Goal: Information Seeking & Learning: Learn about a topic

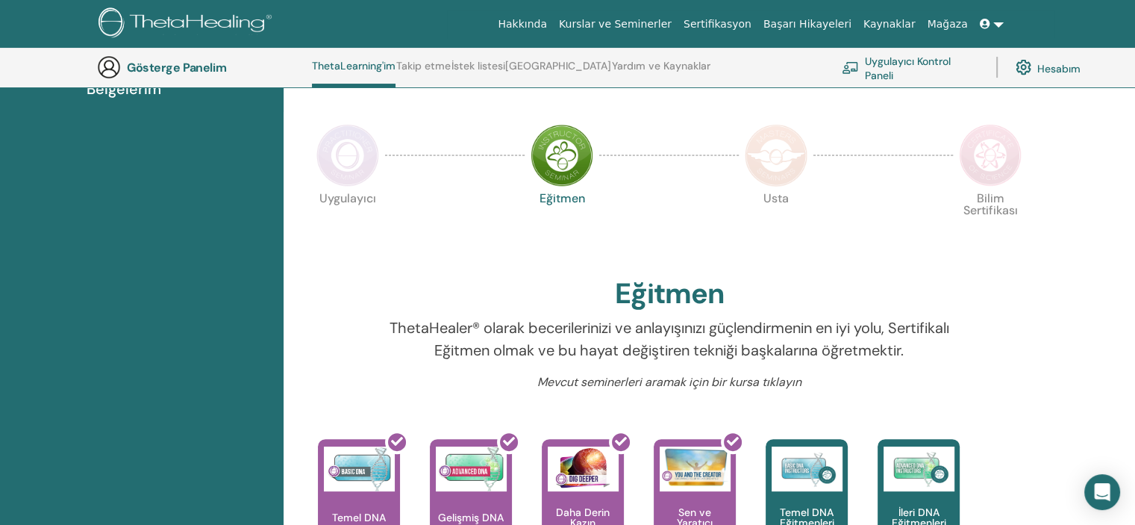
scroll to position [188, 0]
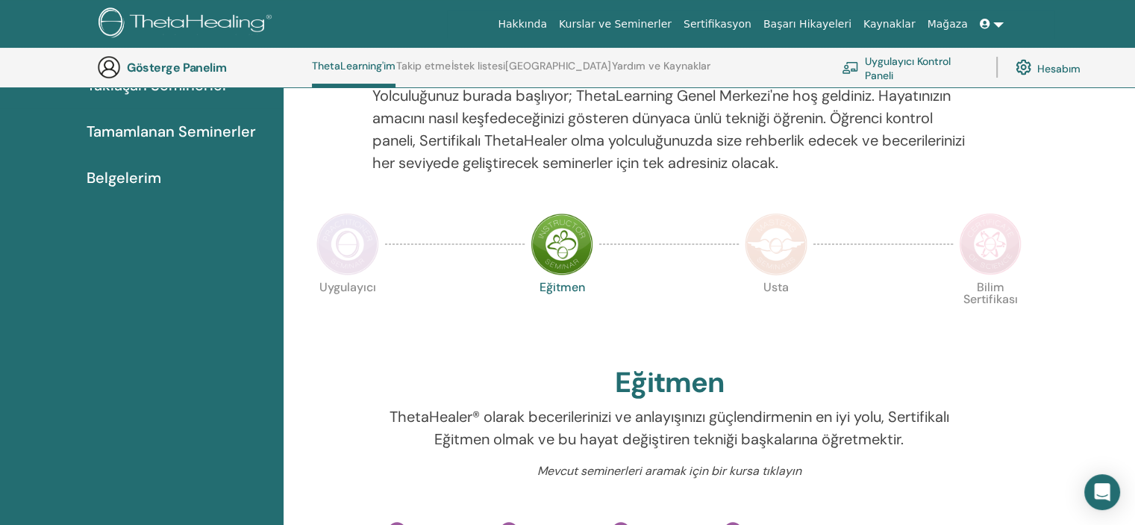
click at [367, 240] on img at bounding box center [347, 244] width 63 height 63
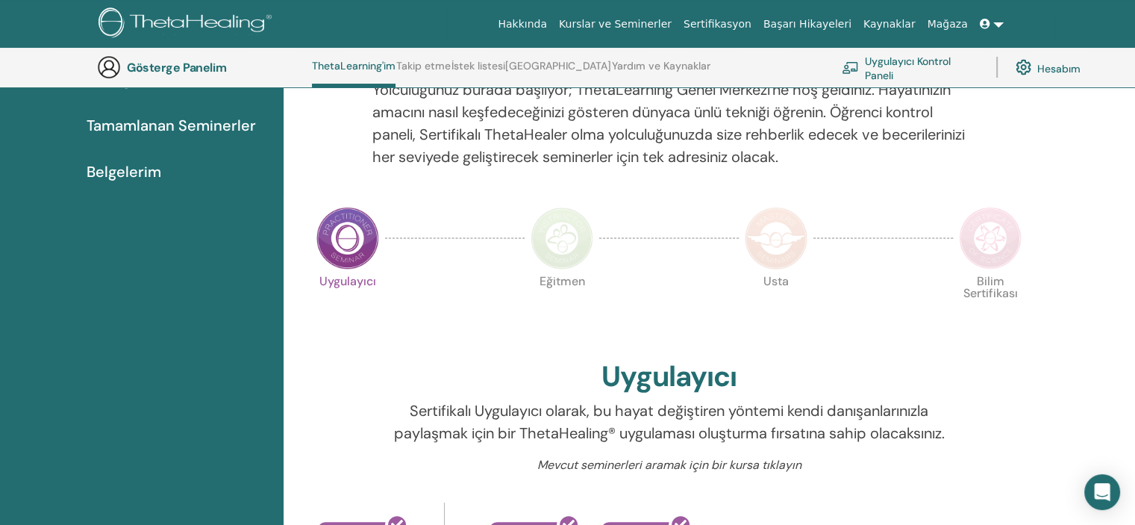
scroll to position [188, 0]
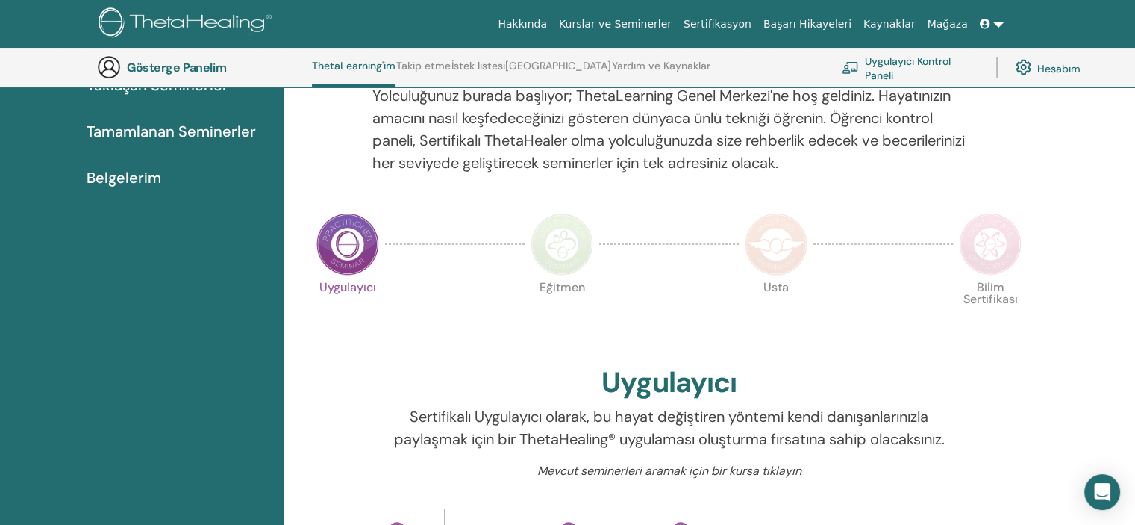
click at [1010, 253] on img at bounding box center [990, 244] width 63 height 63
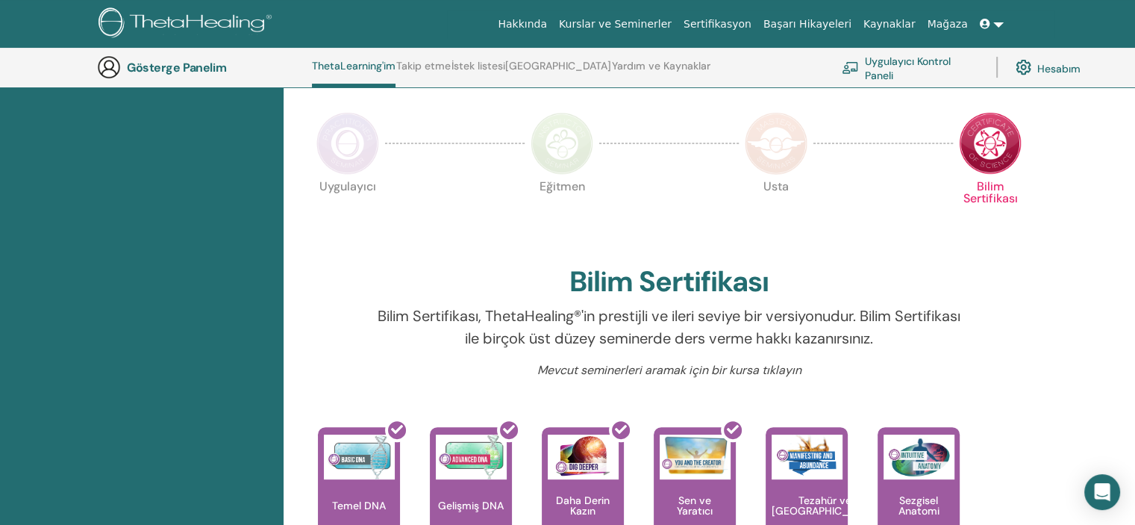
scroll to position [263, 0]
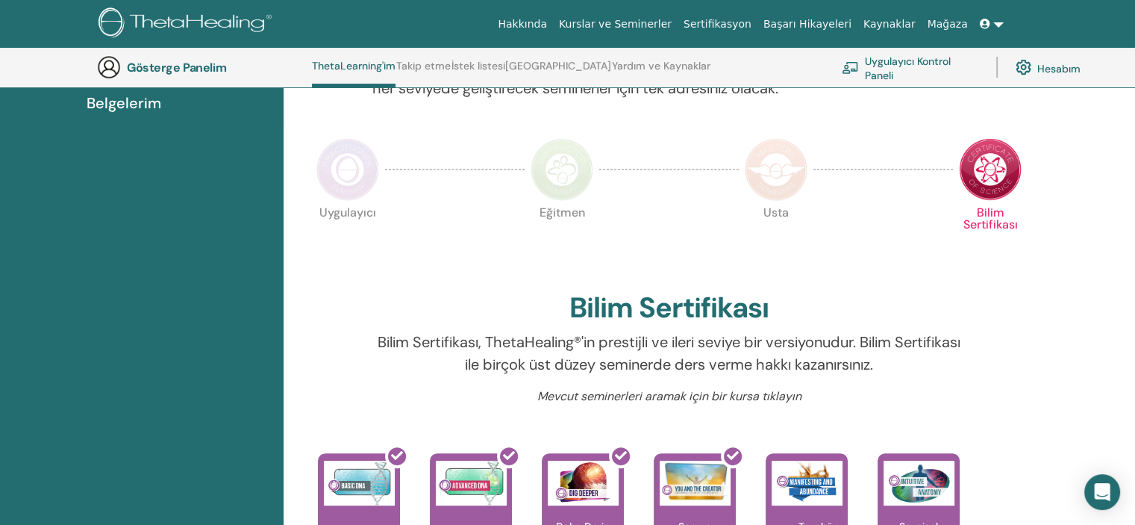
click at [794, 175] on img at bounding box center [776, 169] width 63 height 63
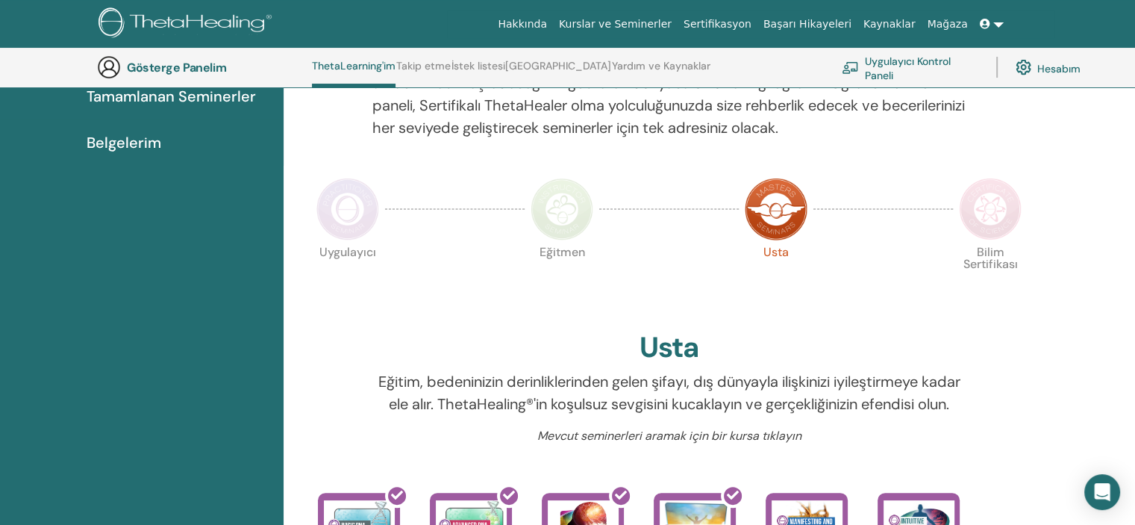
scroll to position [188, 0]
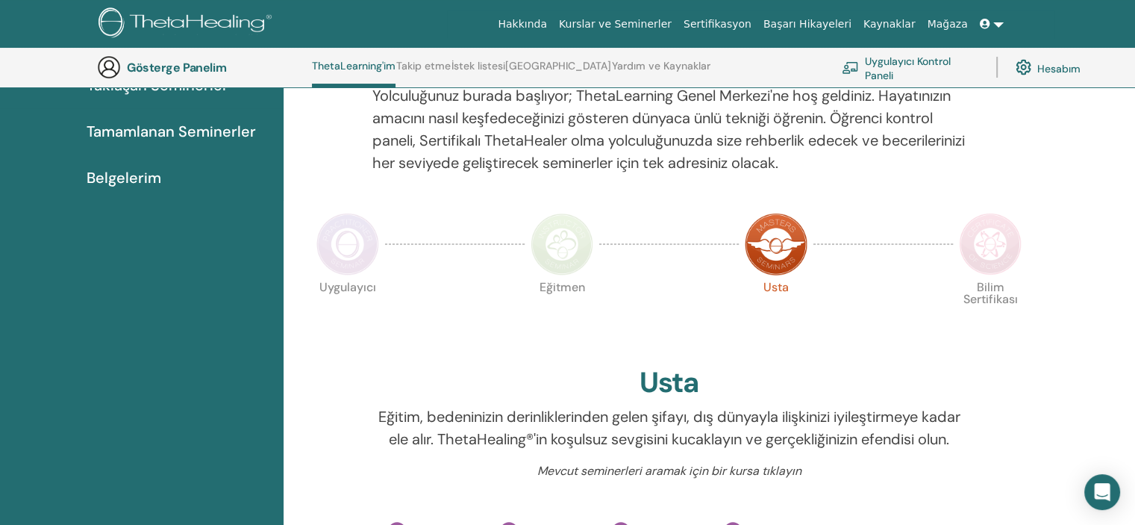
click at [343, 246] on img at bounding box center [347, 244] width 63 height 63
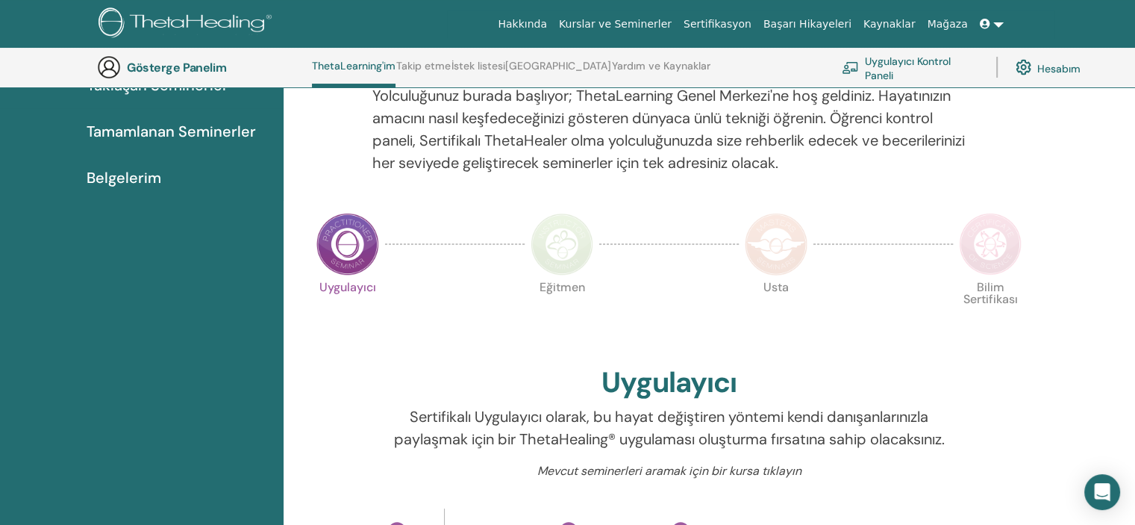
scroll to position [188, 0]
click at [560, 242] on img at bounding box center [562, 244] width 63 height 63
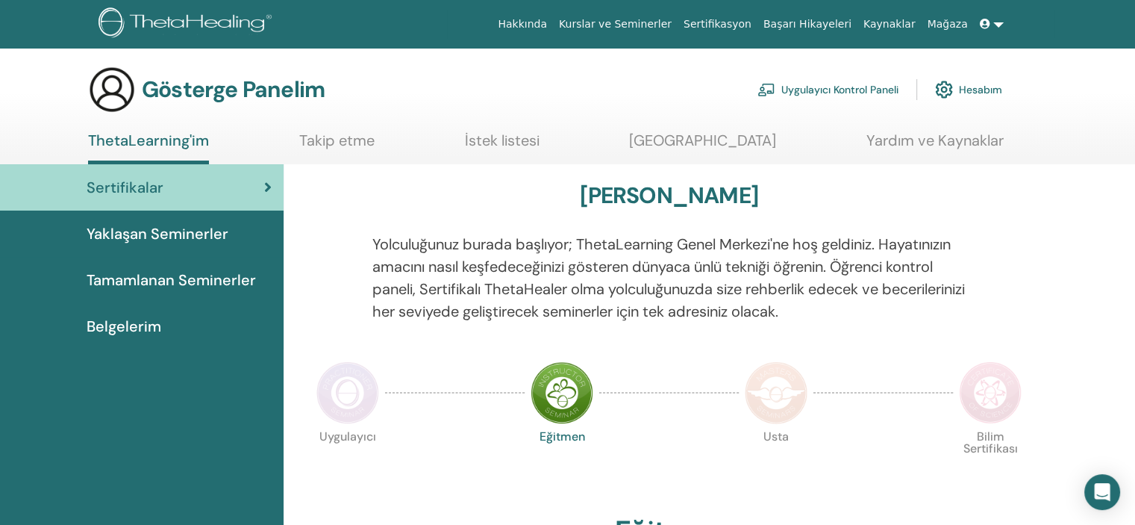
click at [346, 390] on img at bounding box center [347, 392] width 63 height 63
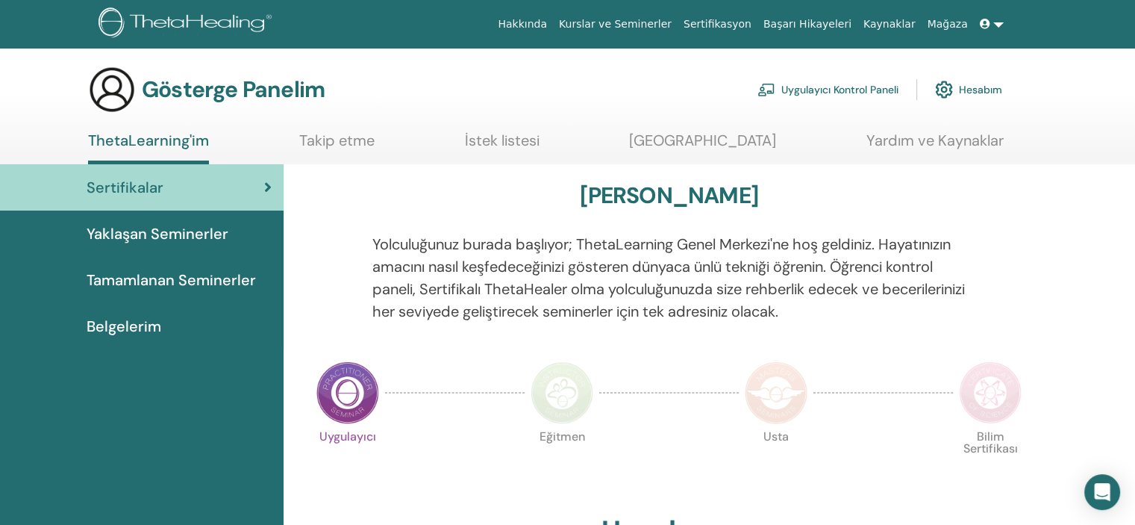
click at [563, 395] on img at bounding box center [562, 392] width 63 height 63
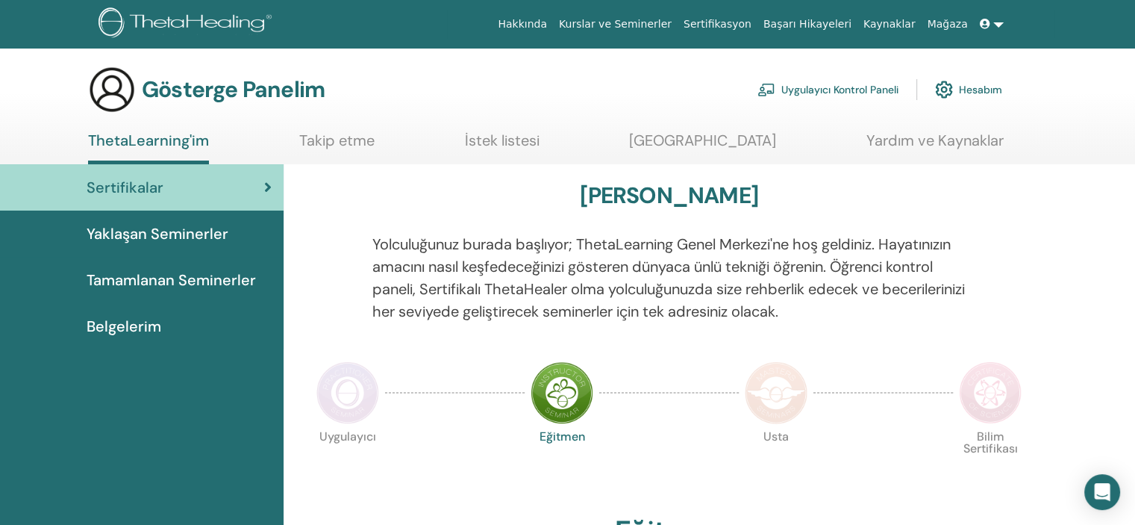
click at [358, 400] on img at bounding box center [347, 392] width 63 height 63
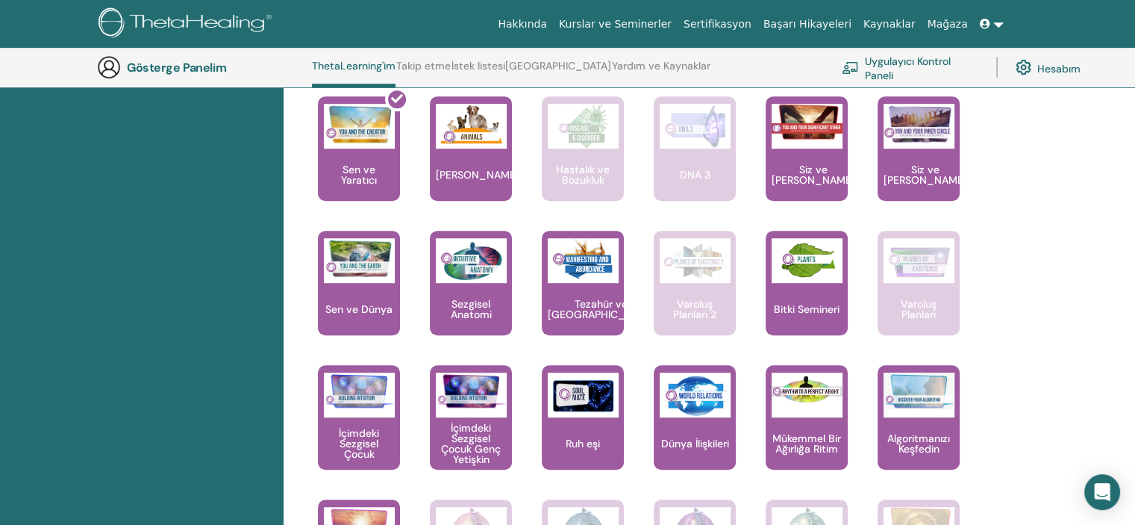
scroll to position [860, 0]
click at [910, 134] on img at bounding box center [918, 124] width 71 height 40
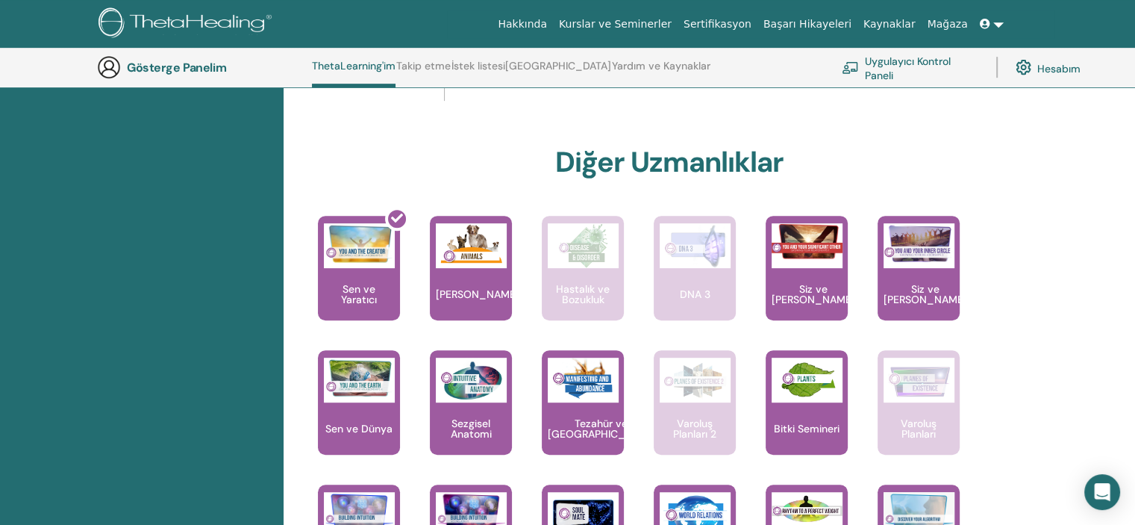
scroll to position [785, 0]
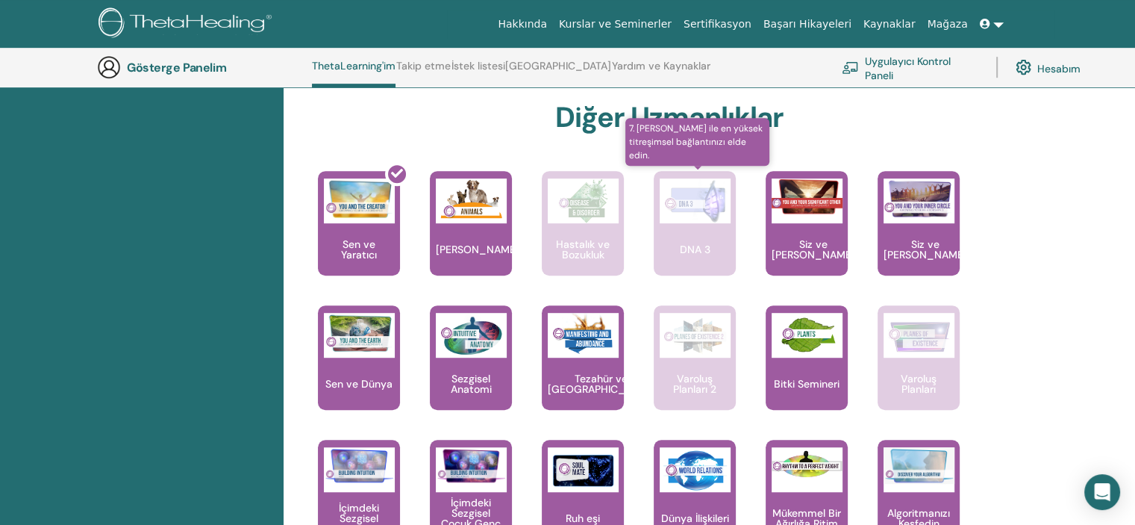
click at [696, 246] on font "DNA 3" at bounding box center [695, 249] width 31 height 13
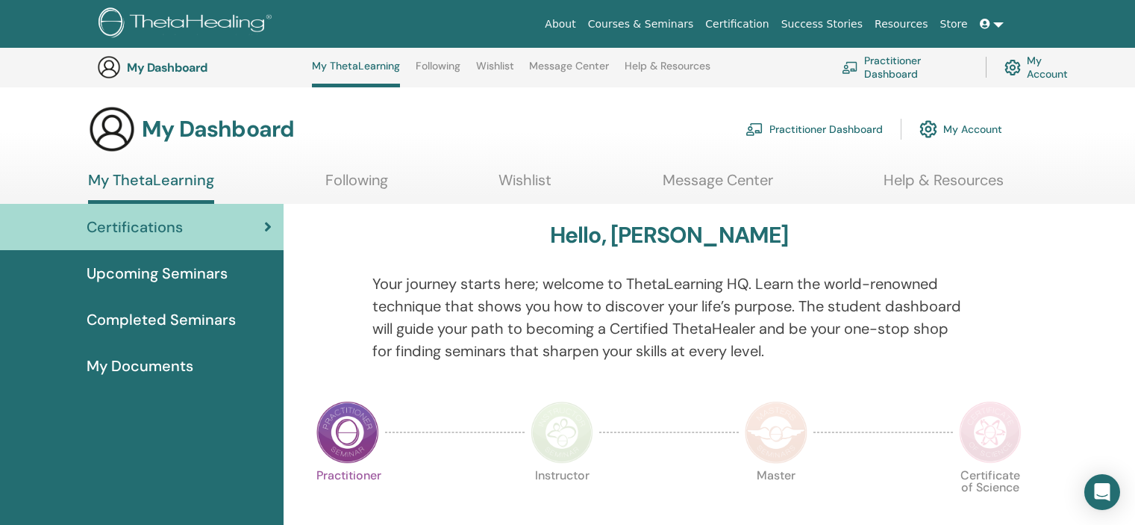
scroll to position [785, 0]
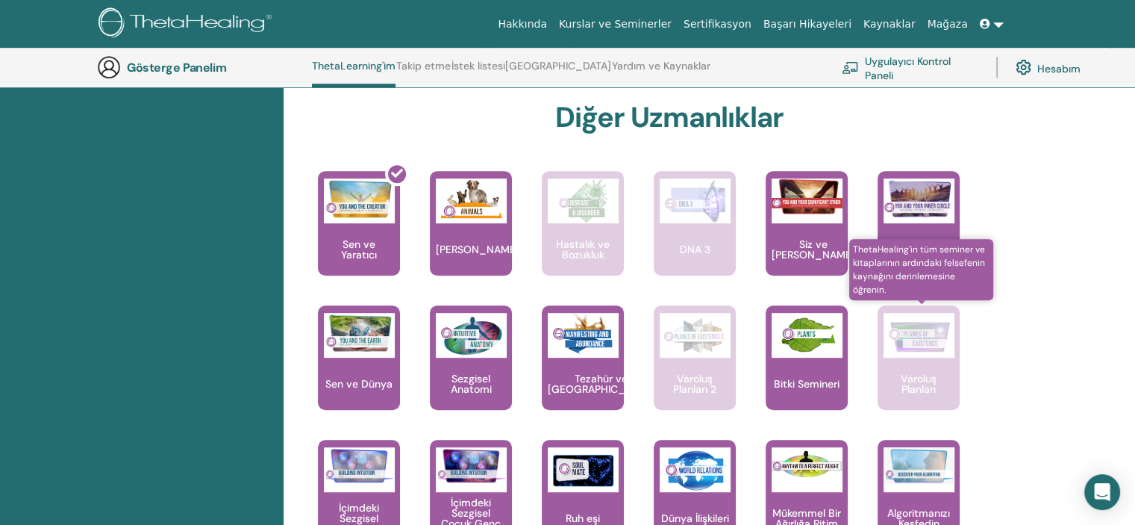
click at [926, 345] on img at bounding box center [918, 335] width 71 height 45
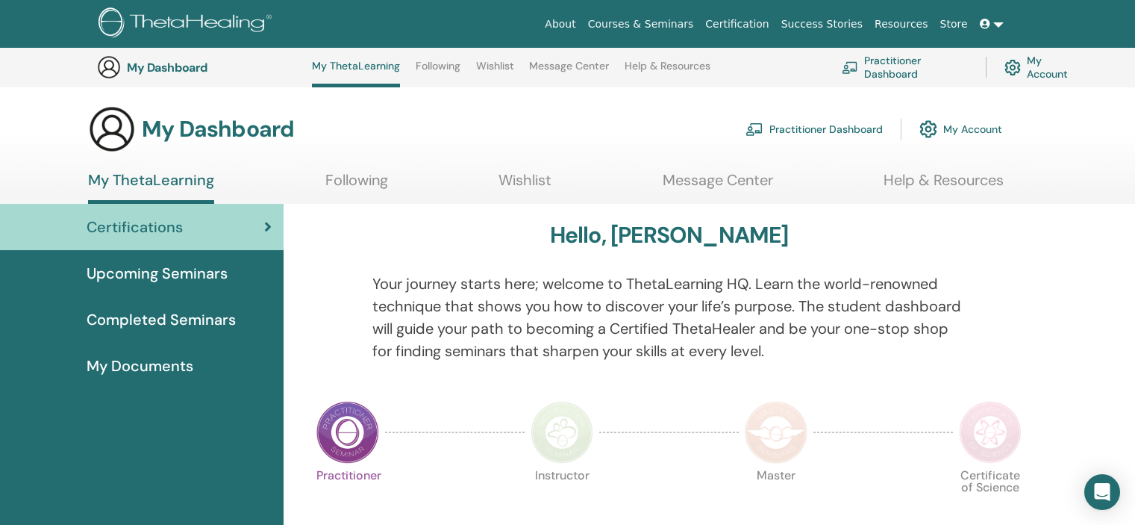
scroll to position [785, 0]
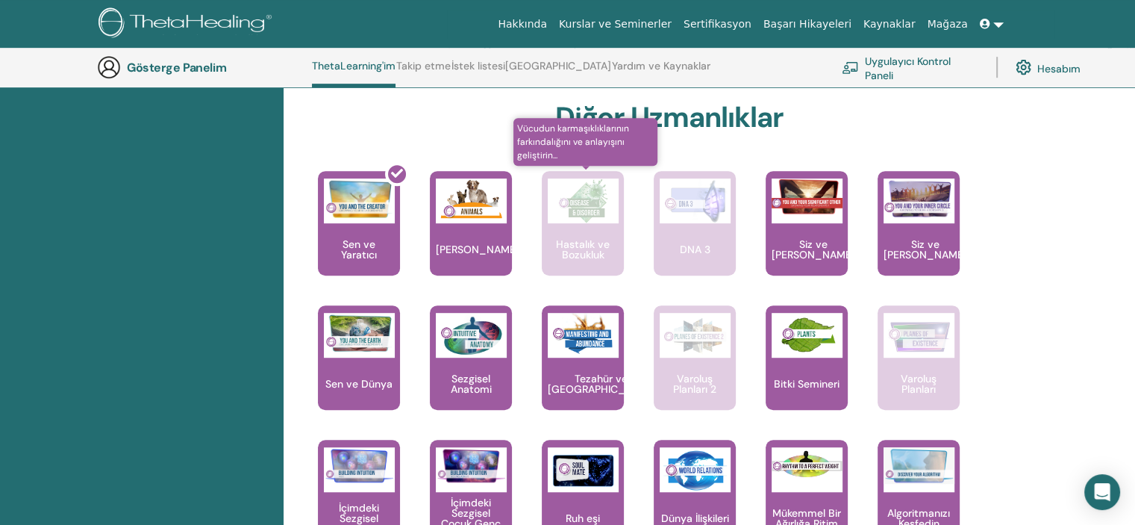
click at [597, 238] on font "Hastalık ve Bozukluk" at bounding box center [583, 249] width 54 height 24
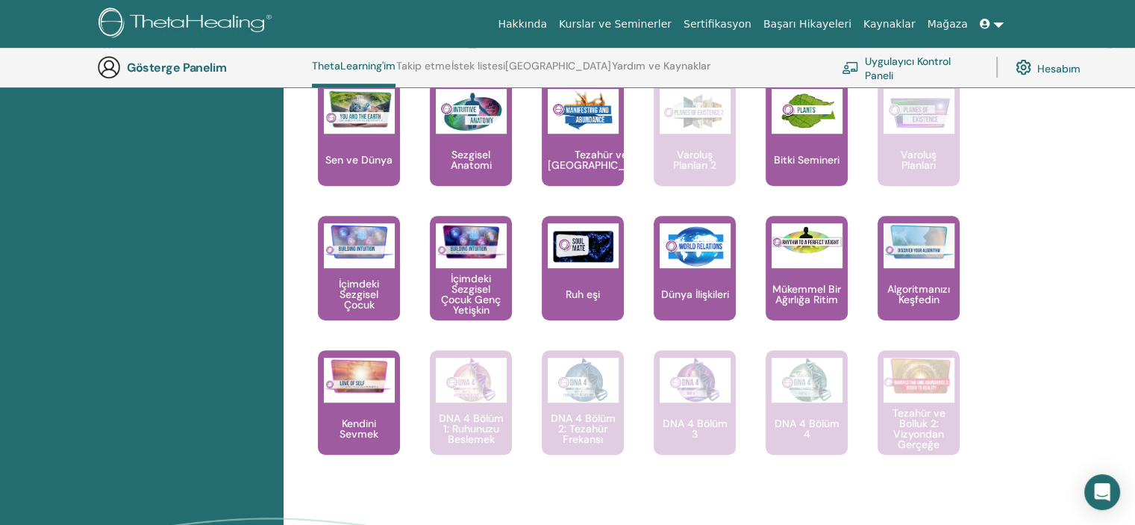
scroll to position [1009, 0]
click at [698, 155] on font "Varoluş Planları 2" at bounding box center [694, 160] width 43 height 24
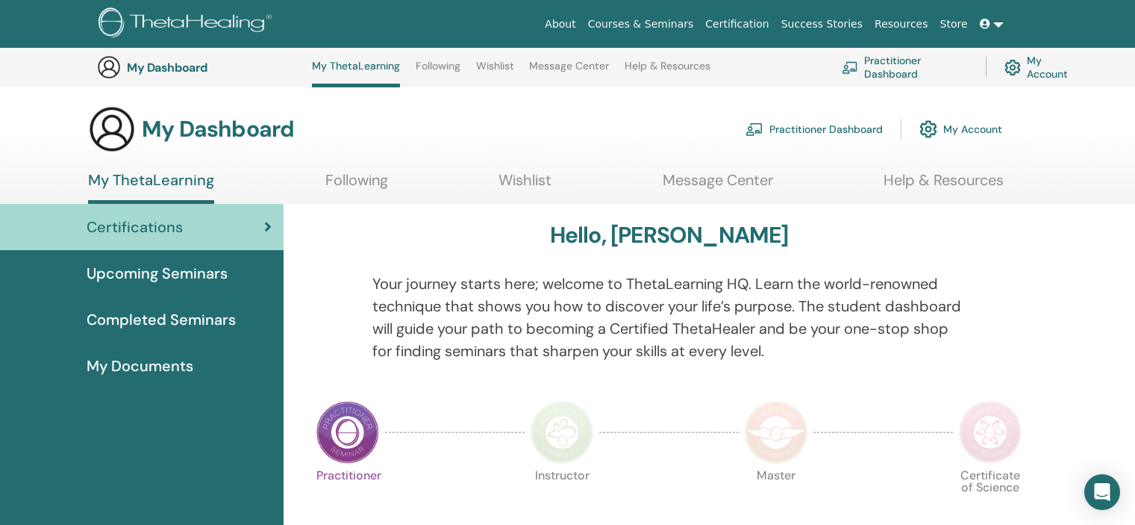
scroll to position [1009, 0]
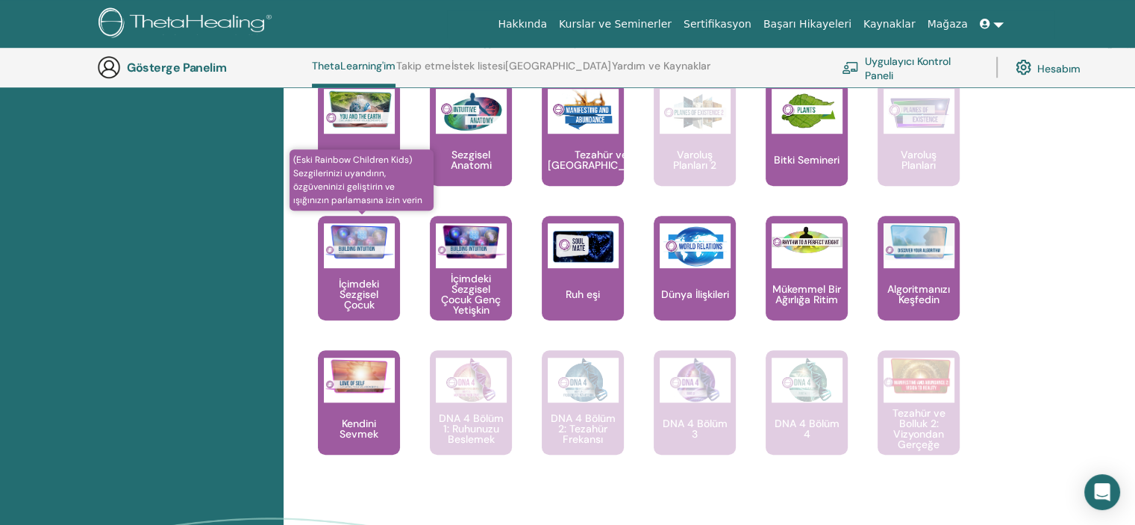
click at [372, 263] on div at bounding box center [359, 245] width 71 height 45
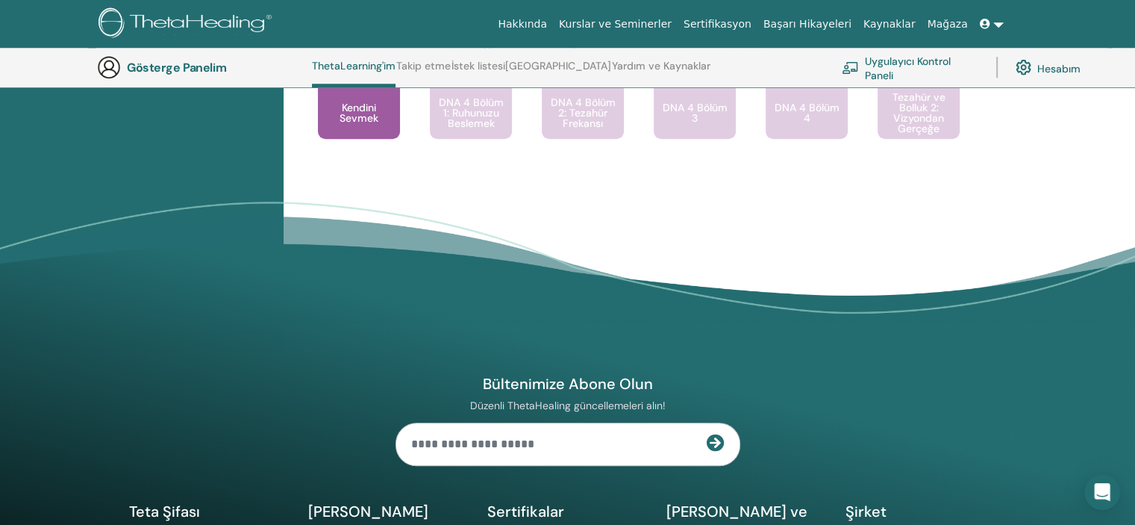
scroll to position [1122, 0]
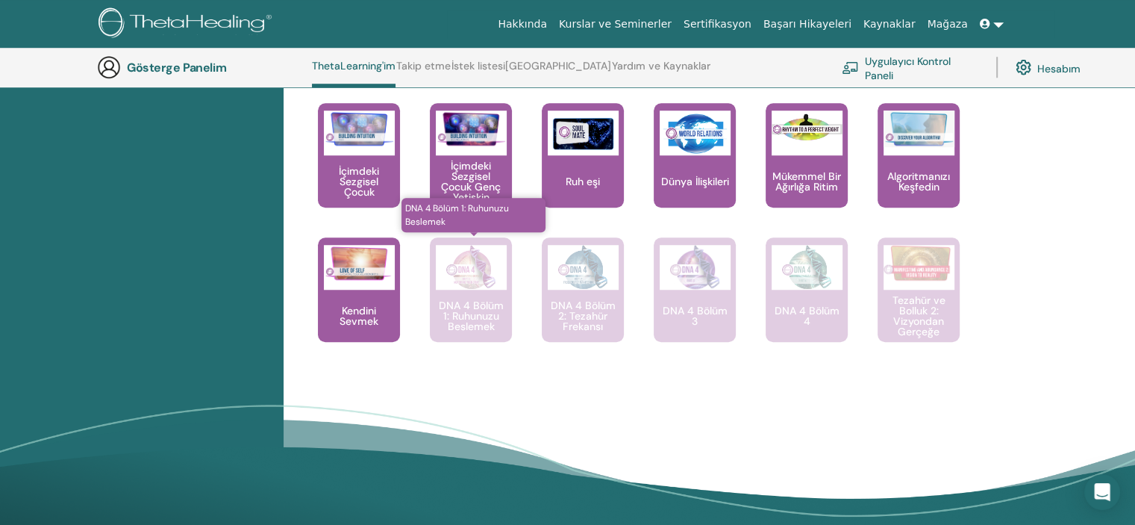
click at [481, 281] on img at bounding box center [471, 267] width 71 height 45
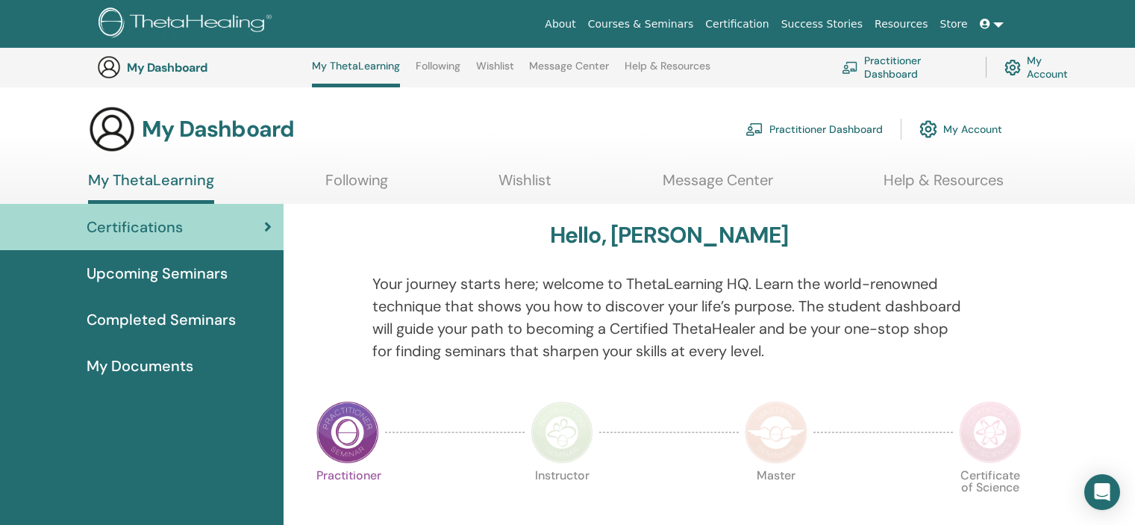
scroll to position [1122, 0]
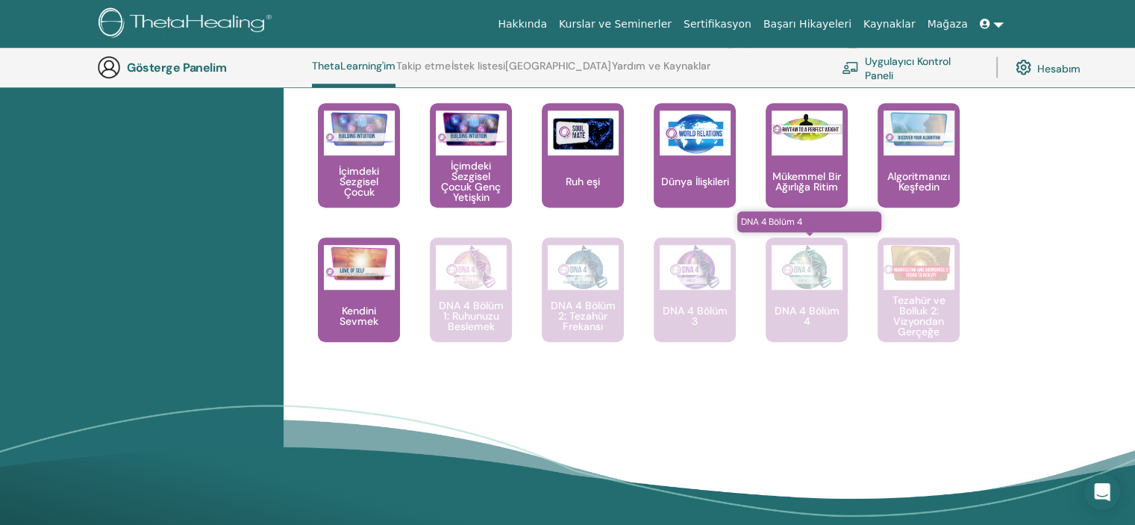
click at [828, 316] on p "DNA 4 Bölüm 4" at bounding box center [807, 315] width 82 height 21
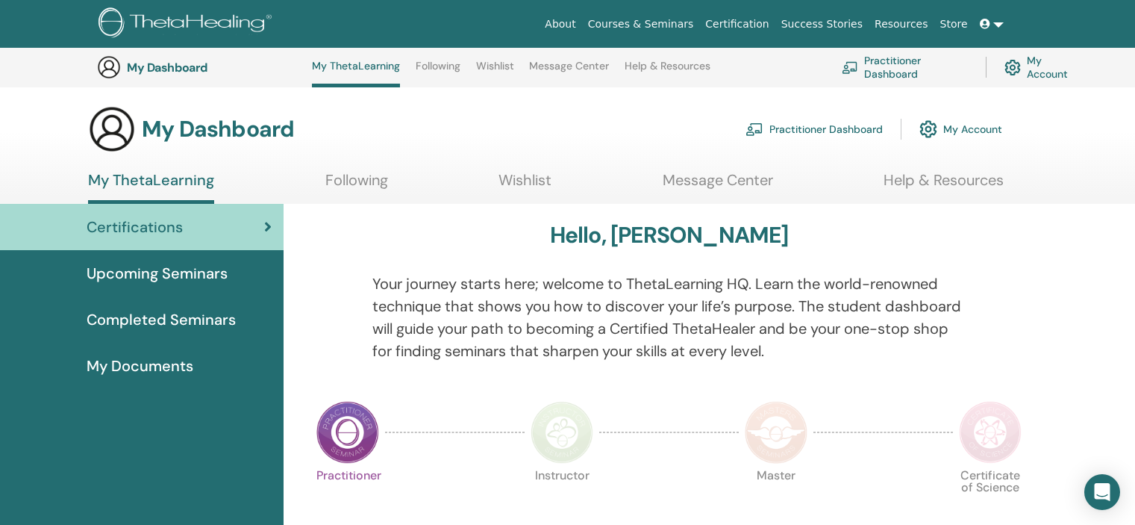
scroll to position [1122, 0]
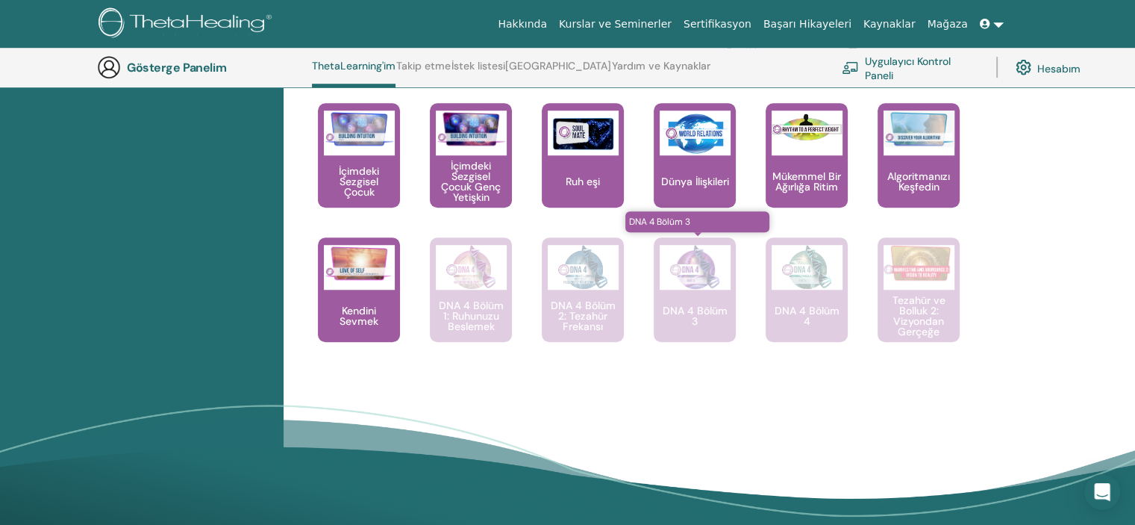
click at [720, 310] on font "DNA 4 Bölüm 3" at bounding box center [695, 316] width 65 height 24
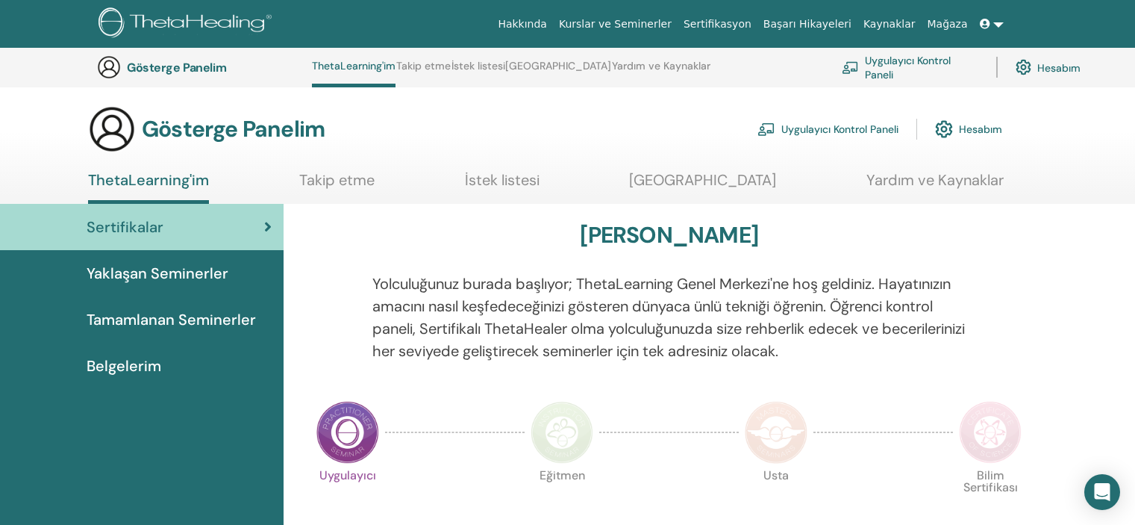
scroll to position [1122, 0]
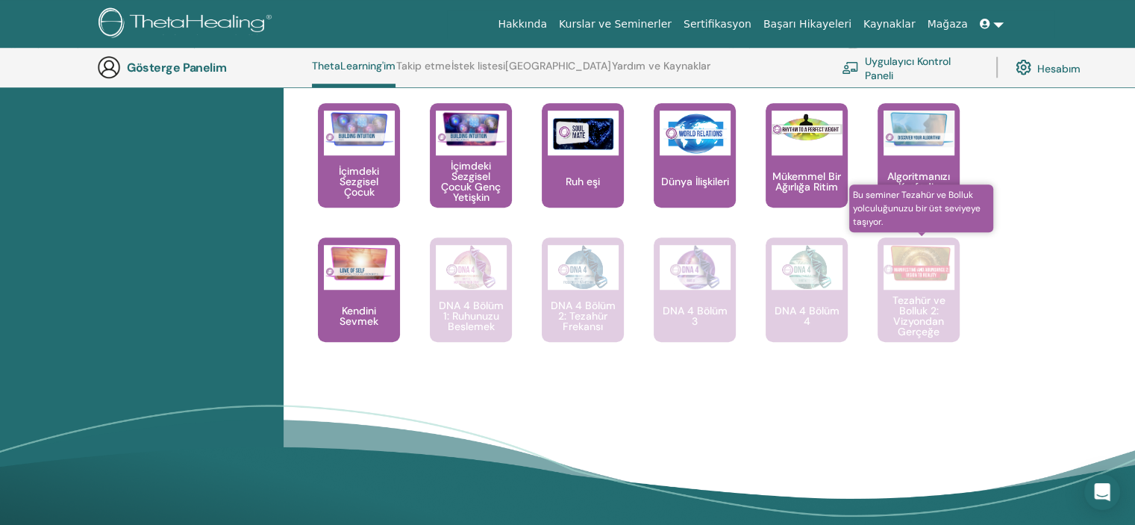
click at [910, 313] on font "Tezahür ve Bolluk 2: Vizyondan Gerçeğe" at bounding box center [918, 315] width 53 height 45
